Goal: Transaction & Acquisition: Register for event/course

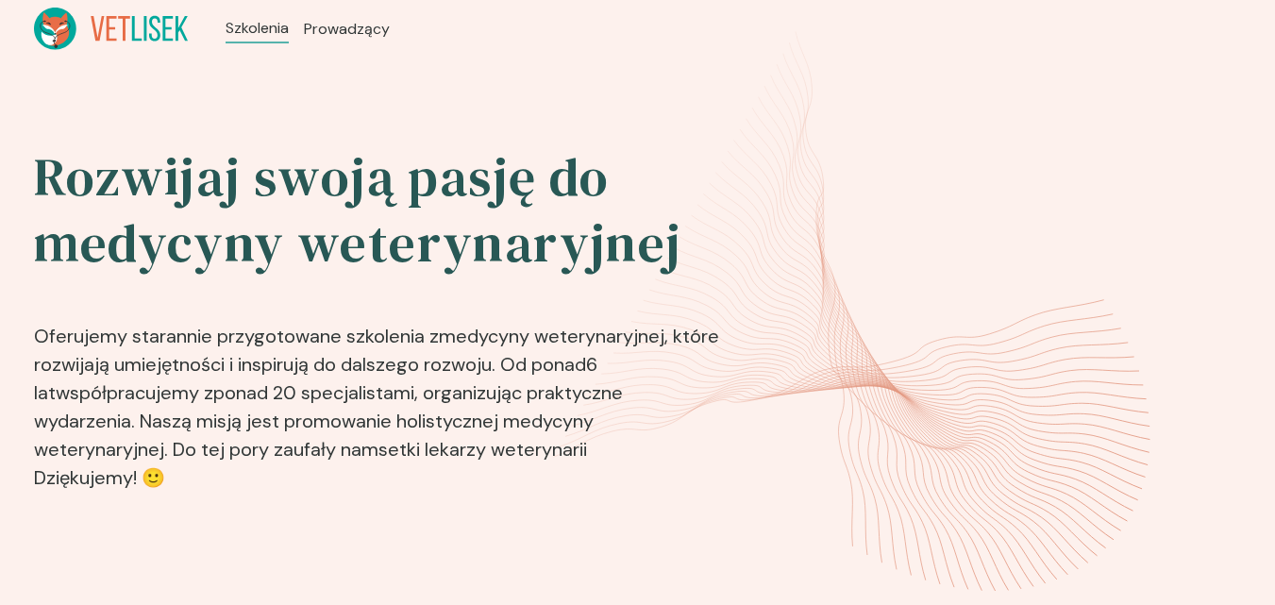
click at [643, 434] on p "Oferujemy starannie przygotowane szkolenia z medycyny weterynaryjnej , które ro…" at bounding box center [378, 396] width 689 height 208
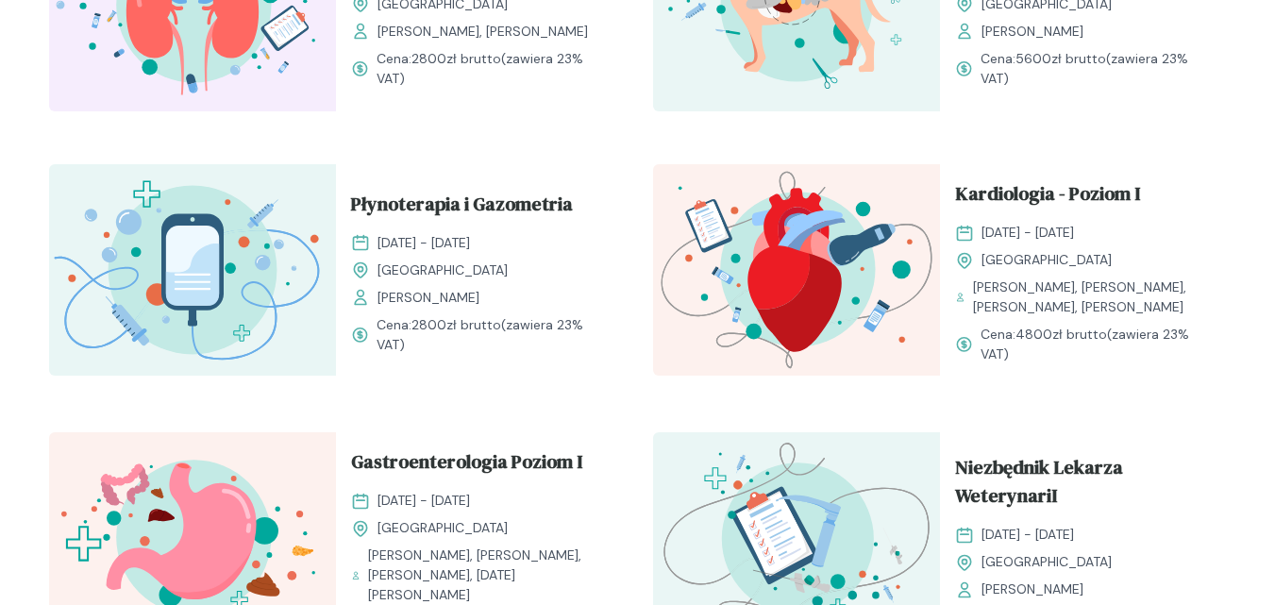
scroll to position [1605, 0]
click at [1122, 194] on span "Kardiologia - Poziom I" at bounding box center [1047, 198] width 185 height 36
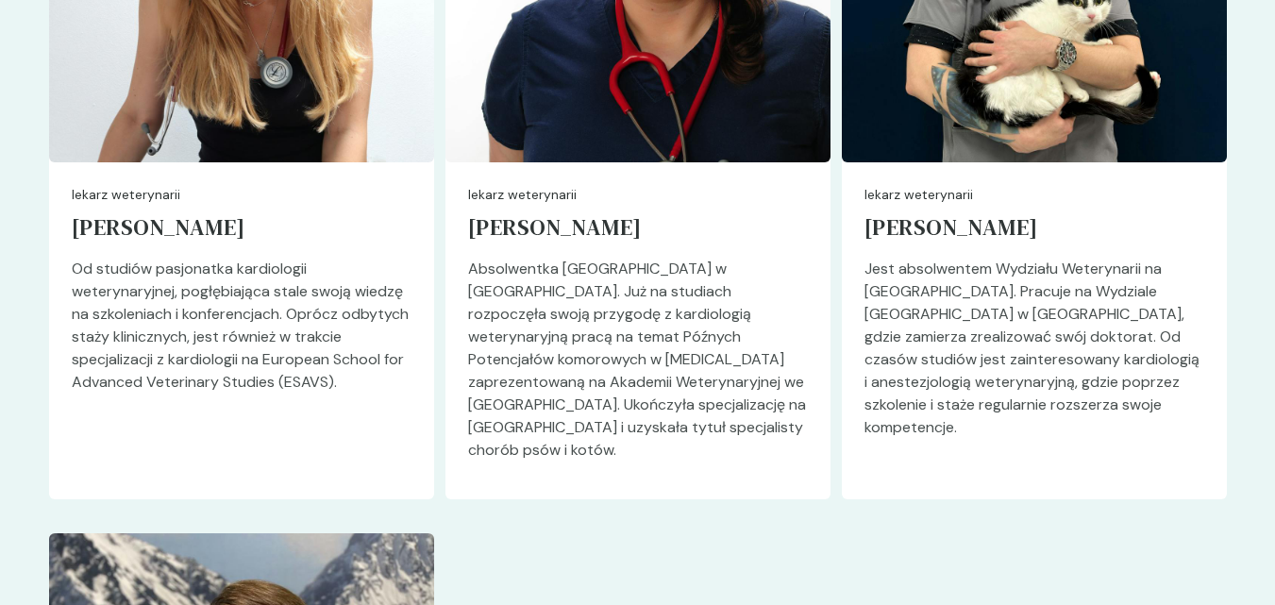
scroll to position [5192, 0]
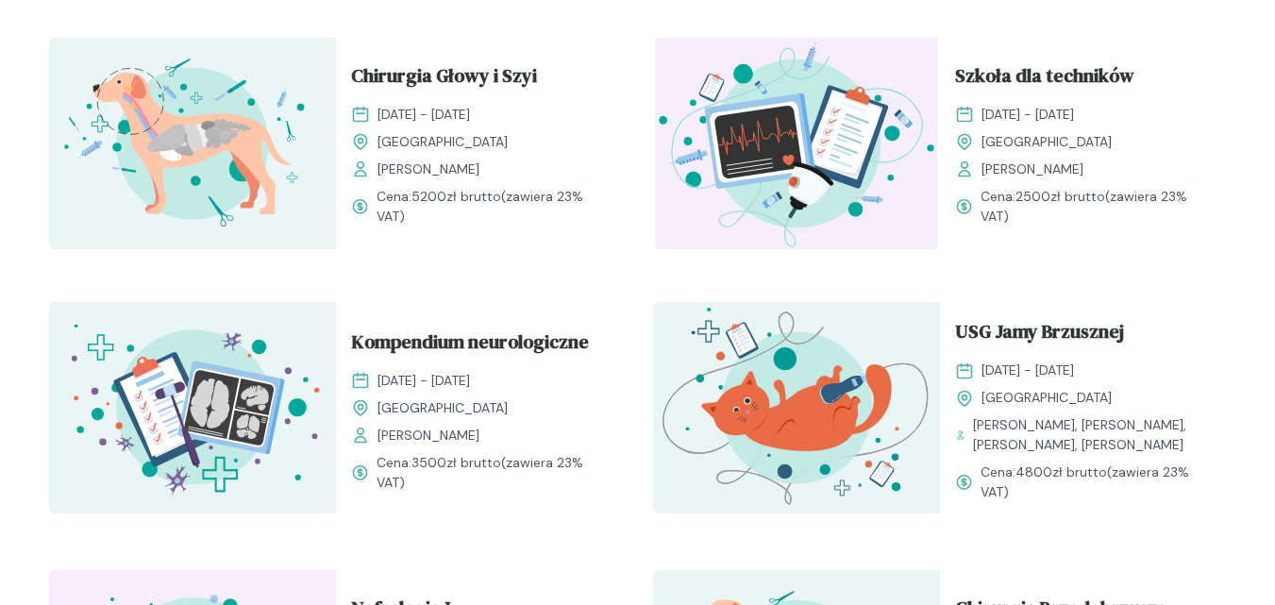
scroll to position [944, 0]
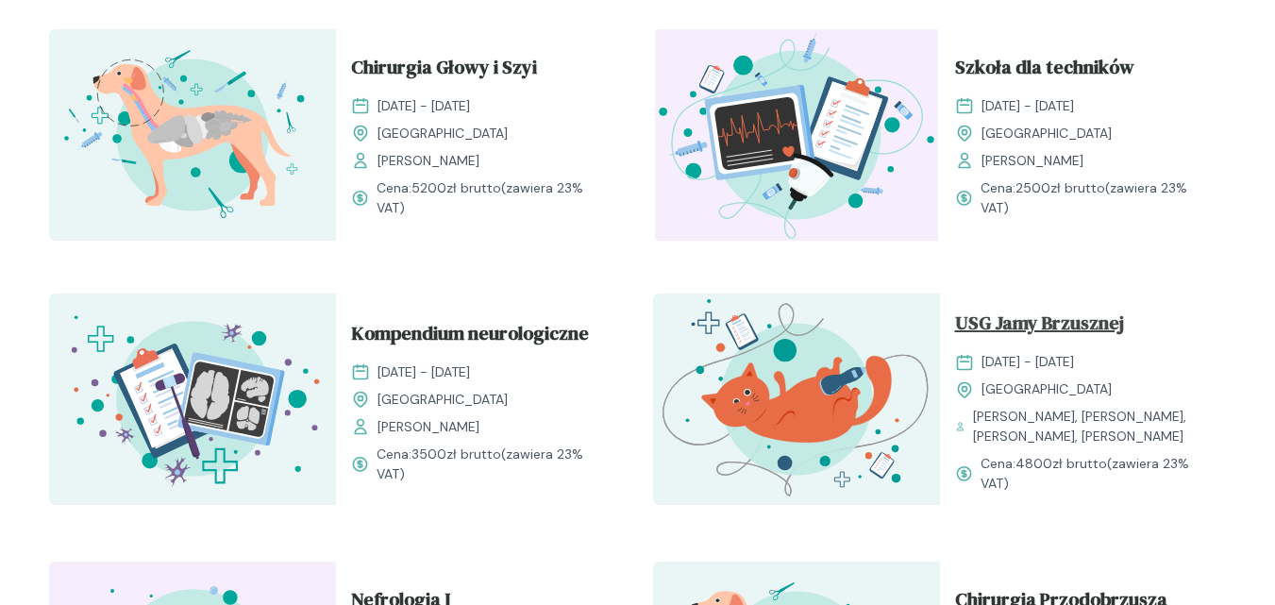
click at [1079, 312] on span "USG Jamy Brzusznej" at bounding box center [1039, 327] width 169 height 36
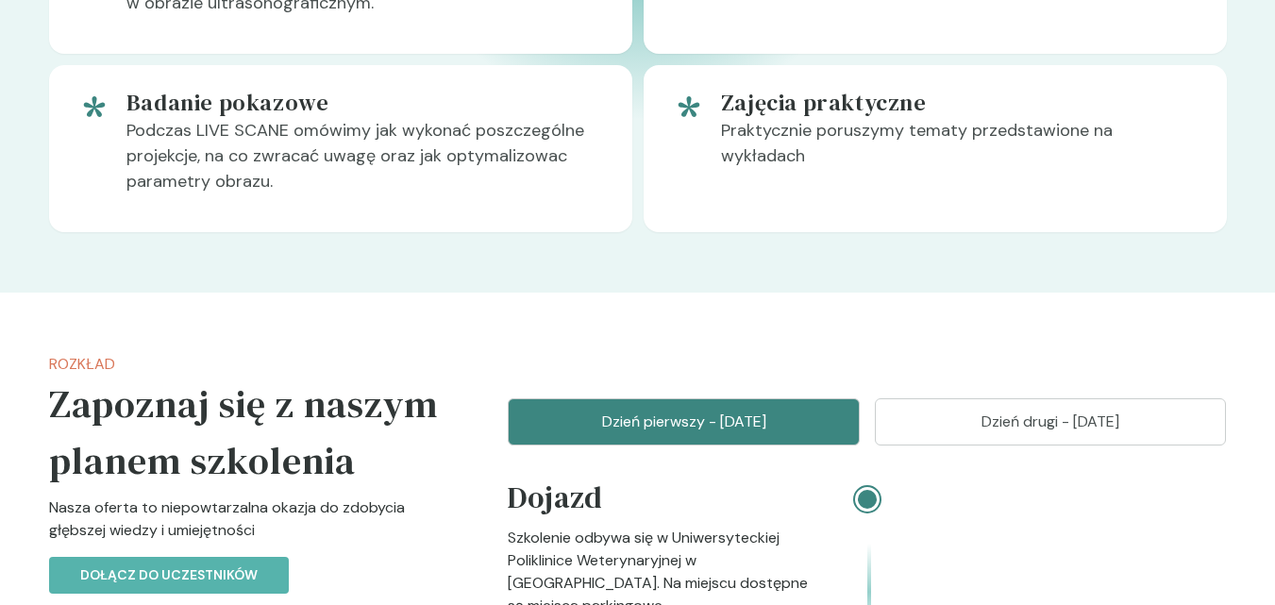
scroll to position [1743, 0]
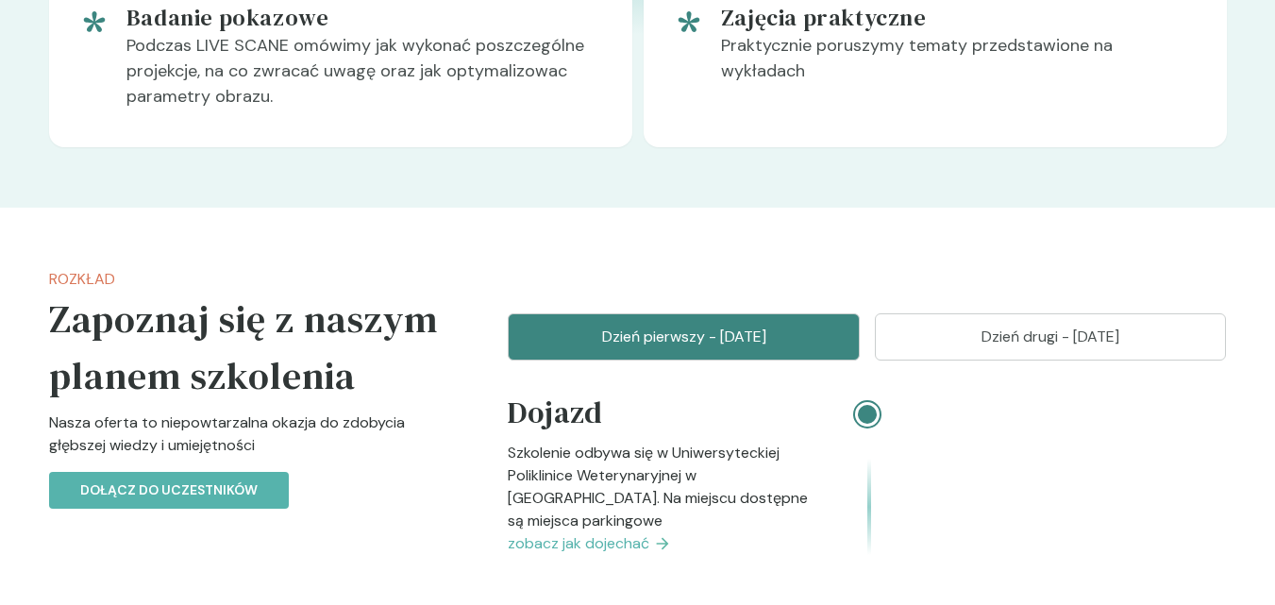
click at [972, 348] on p "Dzień drugi - [DATE]" at bounding box center [1051, 337] width 305 height 23
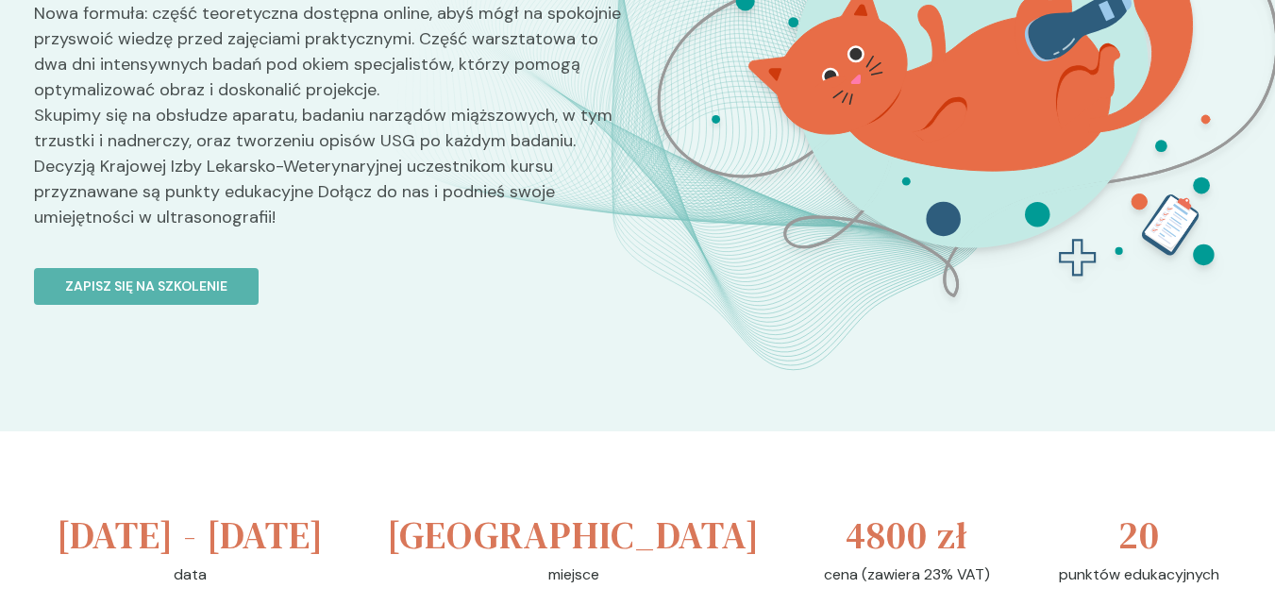
scroll to position [138, 0]
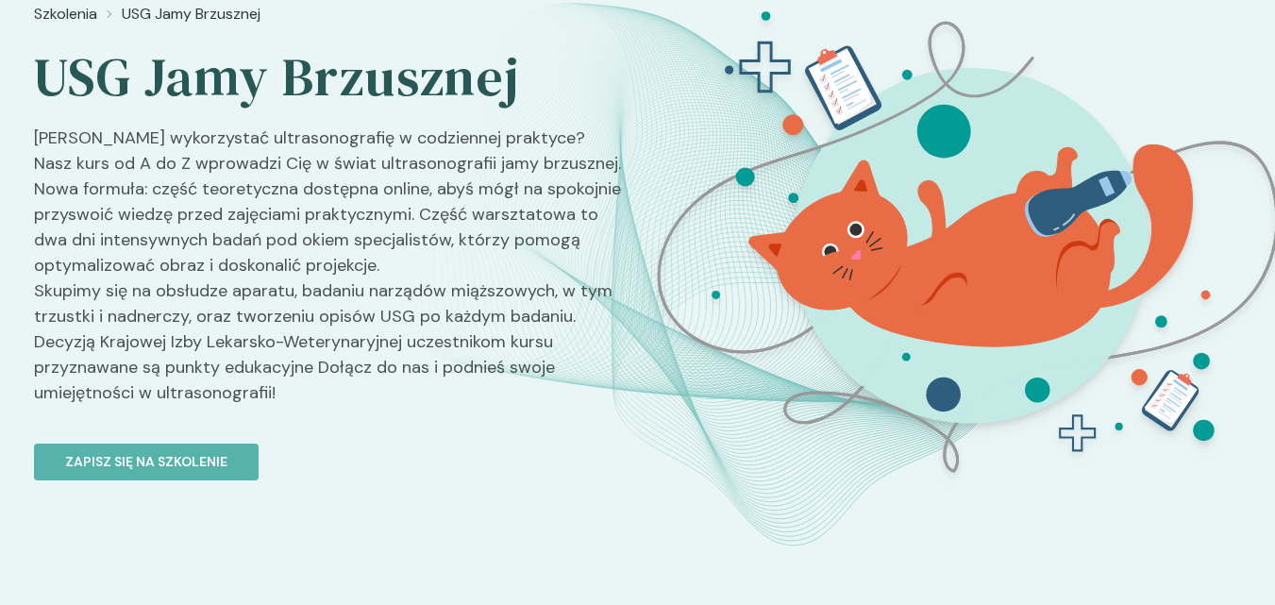
click at [219, 439] on link "Zapisz się na szkolenie" at bounding box center [328, 450] width 589 height 59
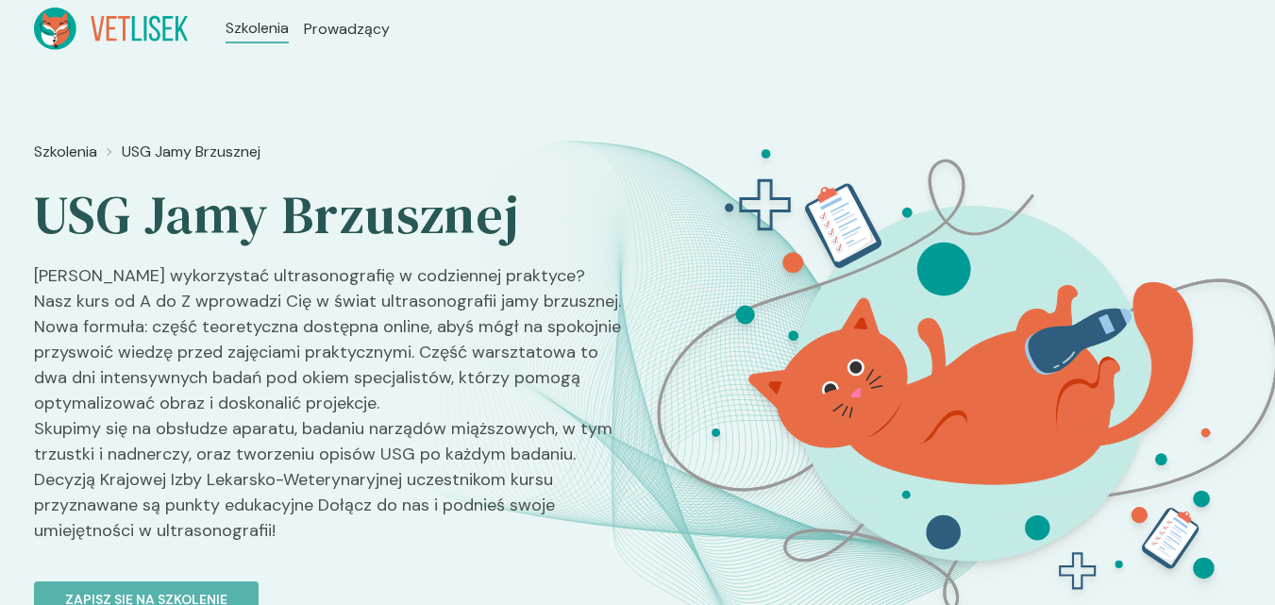
scroll to position [138, 0]
